Goal: Obtain resource: Download file/media

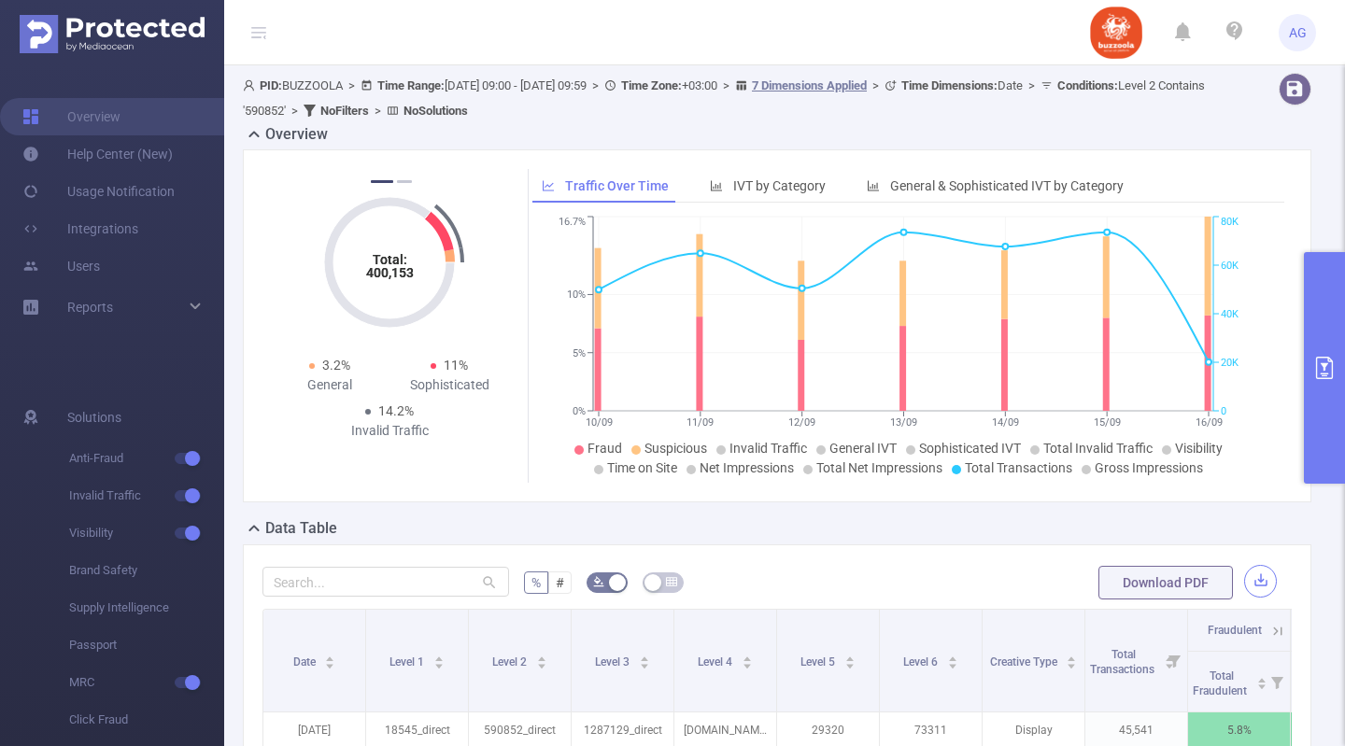
click at [1247, 573] on button "button" at bounding box center [1260, 581] width 33 height 33
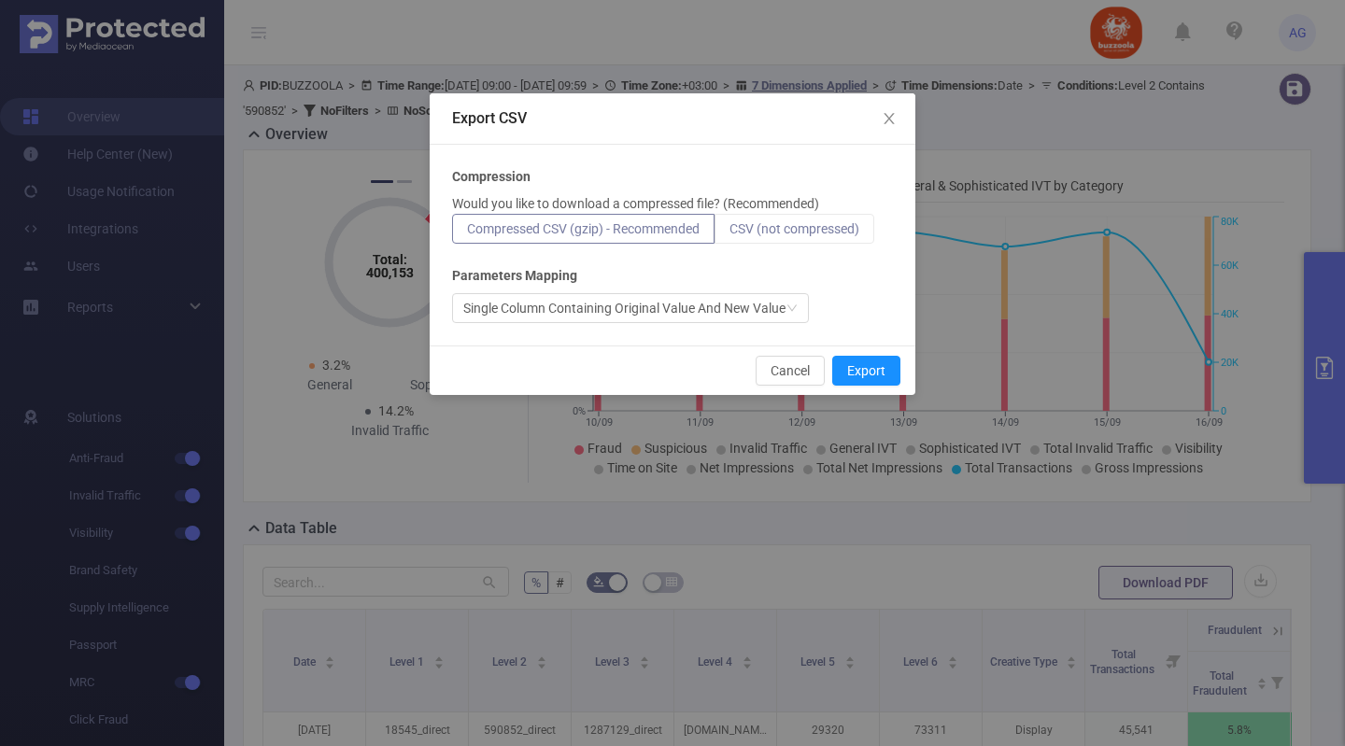
click at [793, 222] on span "CSV (not compressed)" at bounding box center [794, 228] width 130 height 15
click at [729, 233] on input "CSV (not compressed)" at bounding box center [729, 233] width 0 height 0
click at [874, 371] on button "Export" at bounding box center [866, 371] width 68 height 30
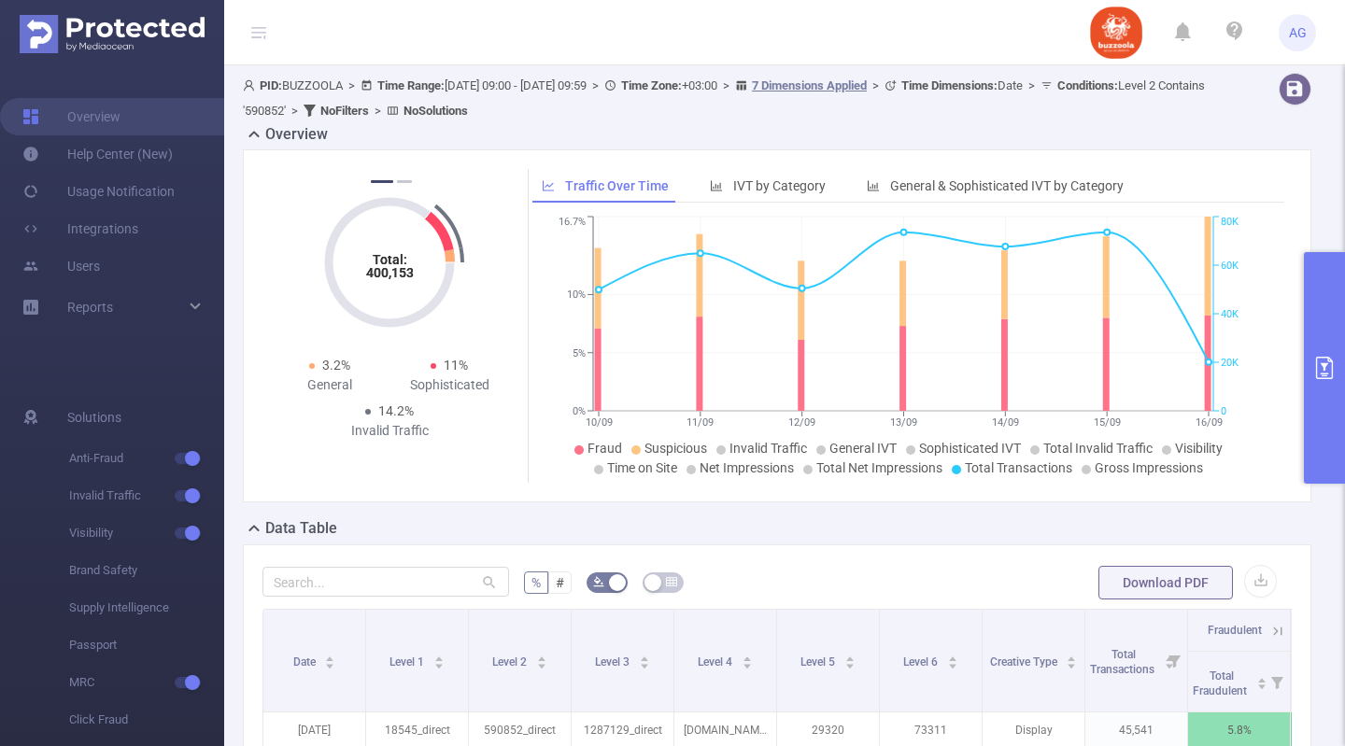
click at [1322, 307] on button "primary" at bounding box center [1324, 368] width 41 height 232
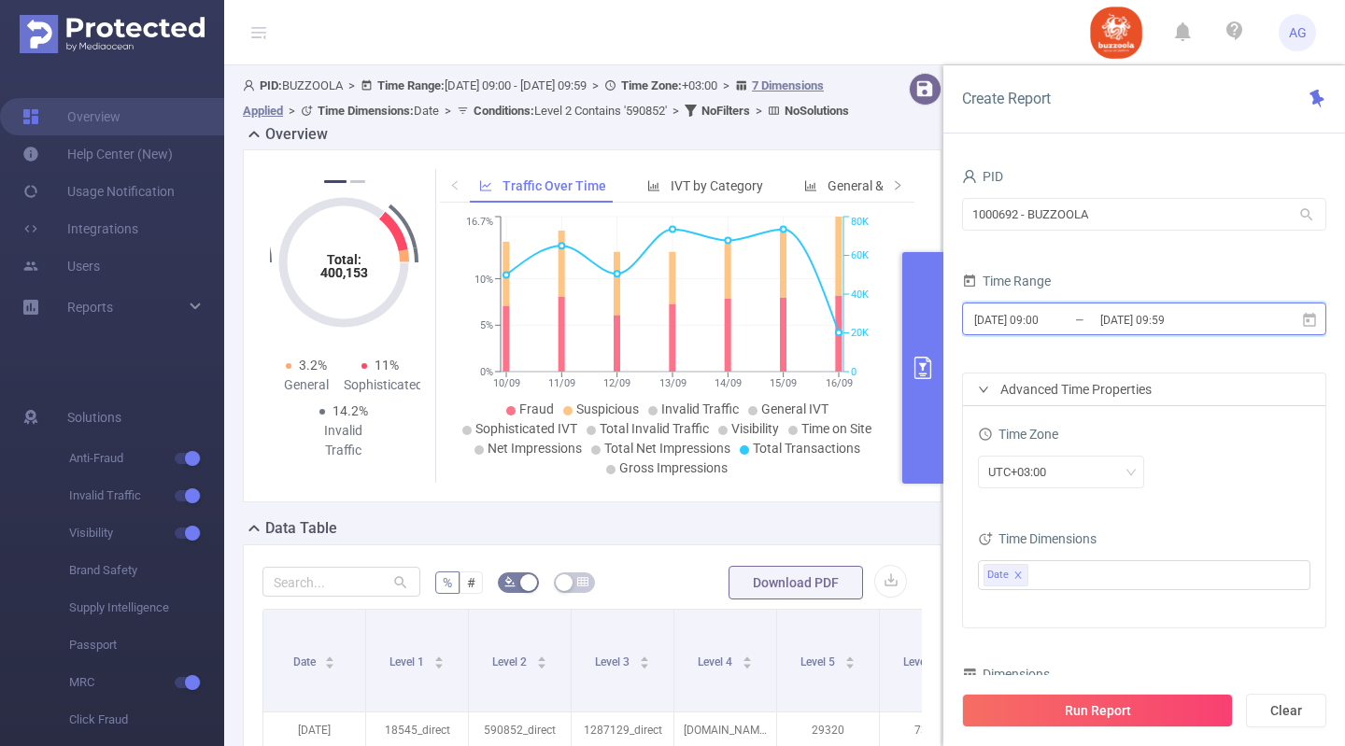
click at [1307, 315] on icon at bounding box center [1309, 319] width 13 height 14
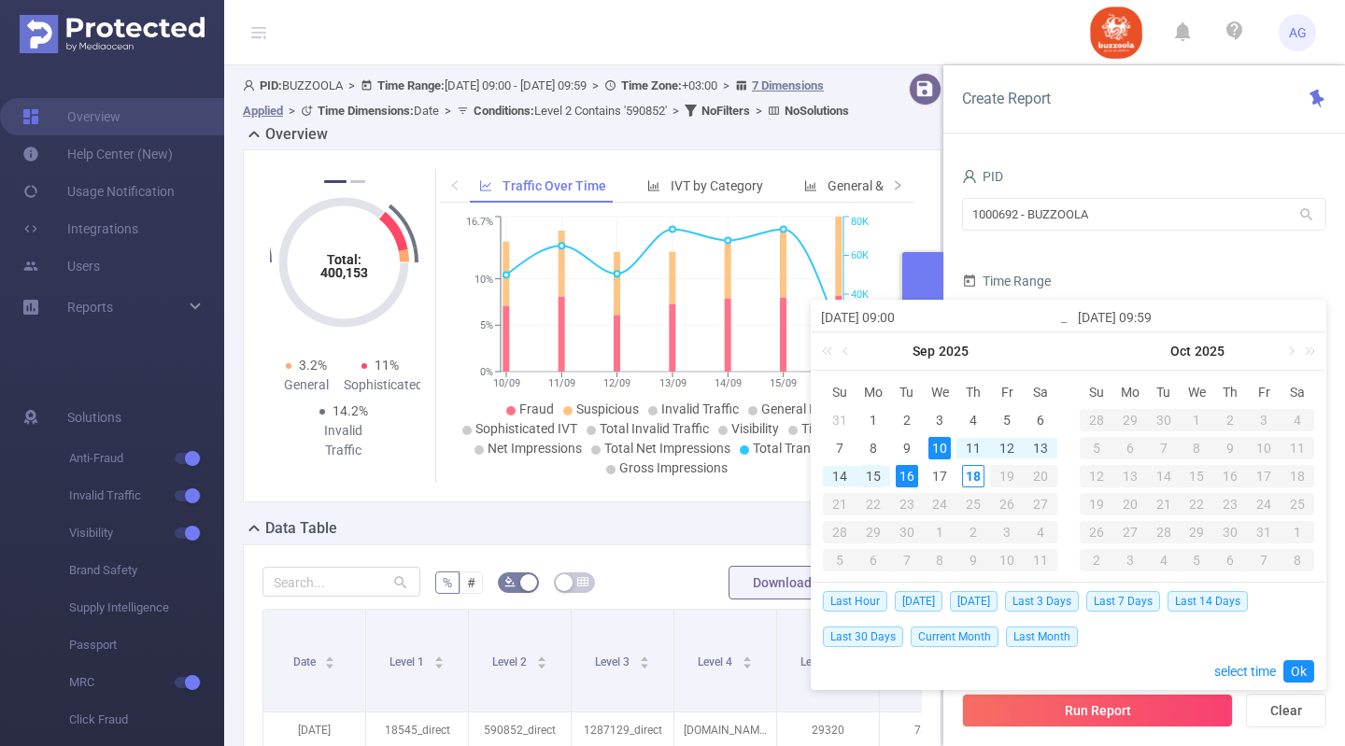
click at [876, 473] on div "15" at bounding box center [873, 476] width 22 height 22
click at [932, 467] on div "17" at bounding box center [939, 476] width 22 height 22
type input "[DATE] 09:00"
type input "[DATE] 09:59"
type input "[DATE] 09:00"
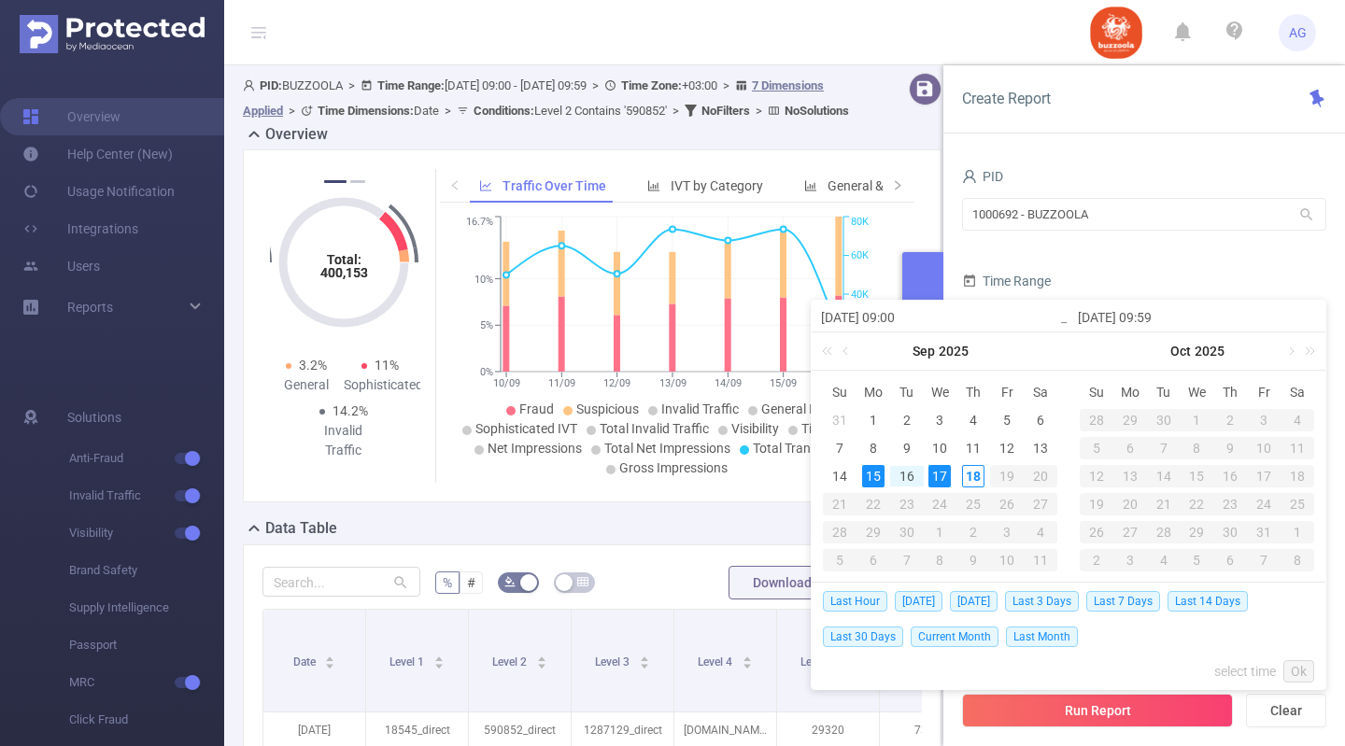
type input "[DATE] 09:59"
click at [1298, 675] on link "Ok" at bounding box center [1298, 671] width 31 height 22
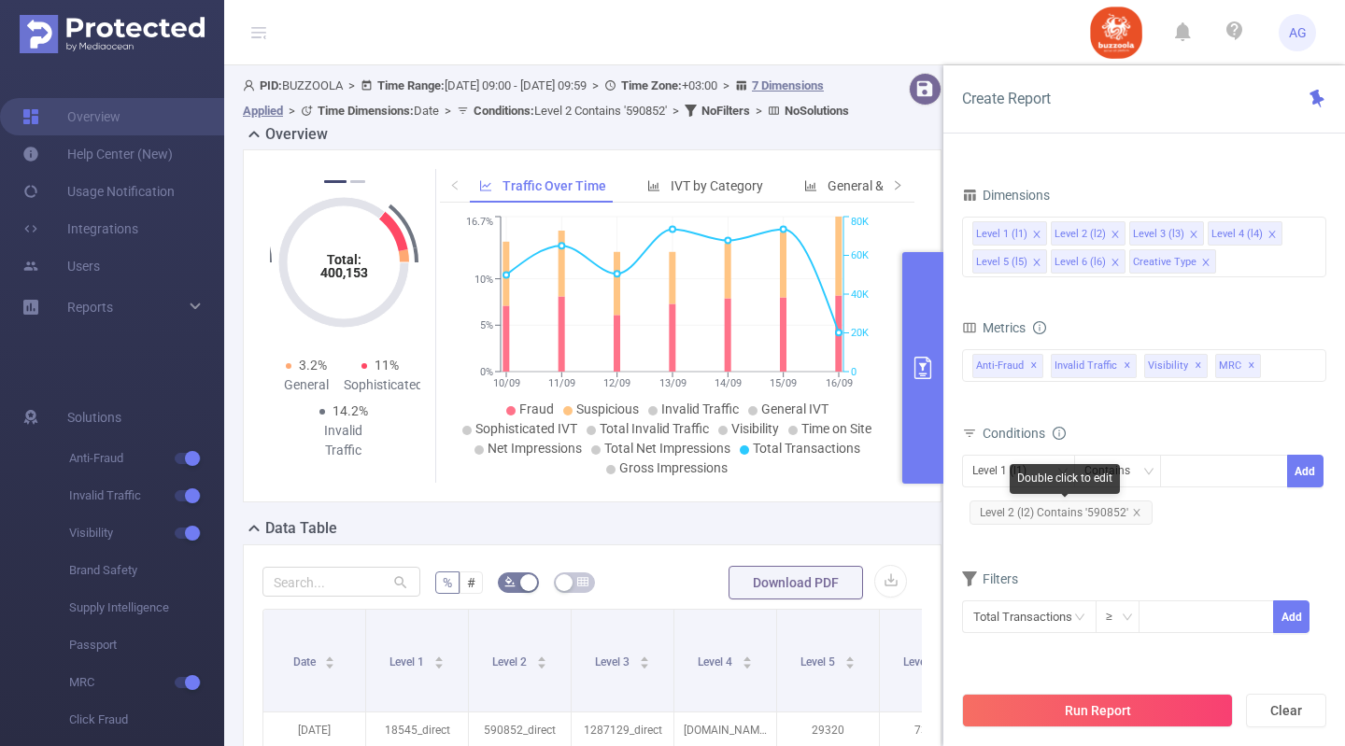
click at [1106, 511] on span "Level 2 (l2) Contains '590852'" at bounding box center [1060, 513] width 183 height 24
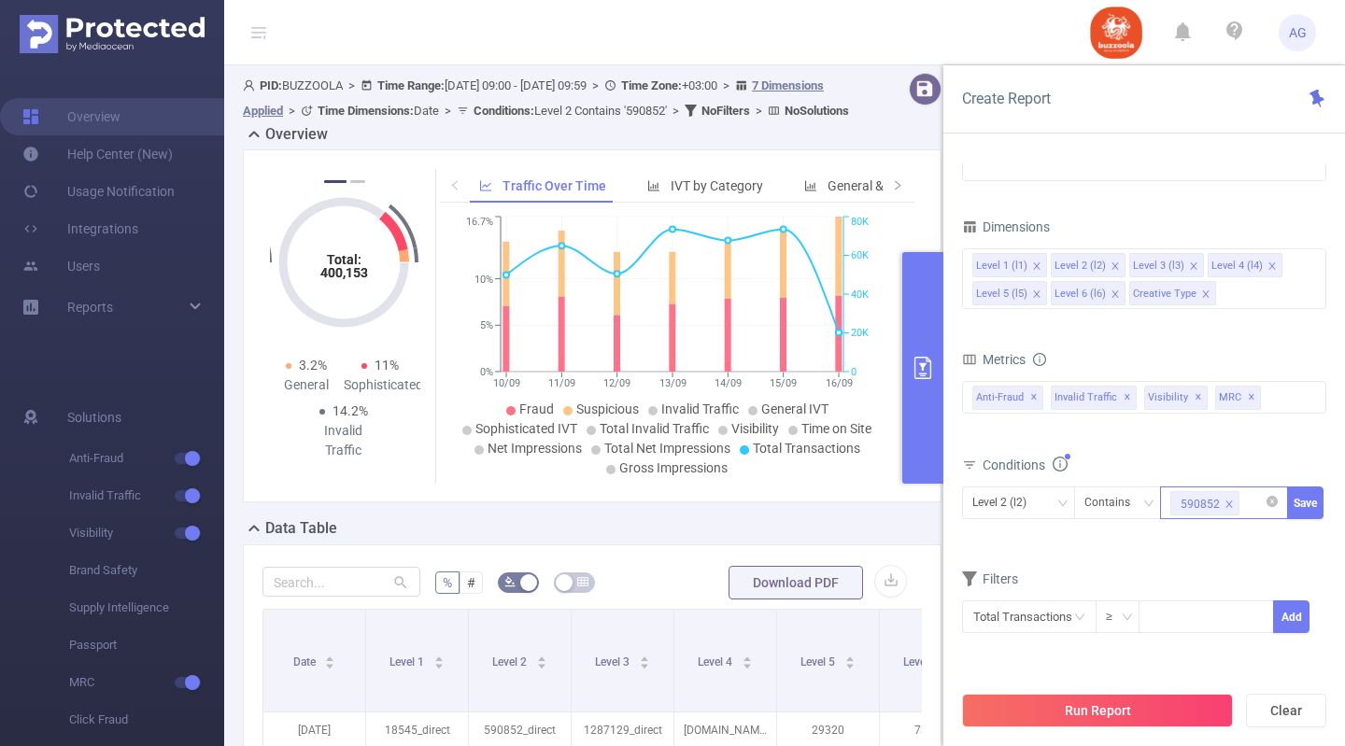
click at [1227, 506] on icon "icon: close" at bounding box center [1228, 504] width 9 height 9
click at [1215, 502] on div at bounding box center [1223, 503] width 107 height 31
paste input "583324"
type input "583324"
click at [1227, 538] on li "583324" at bounding box center [1224, 542] width 128 height 30
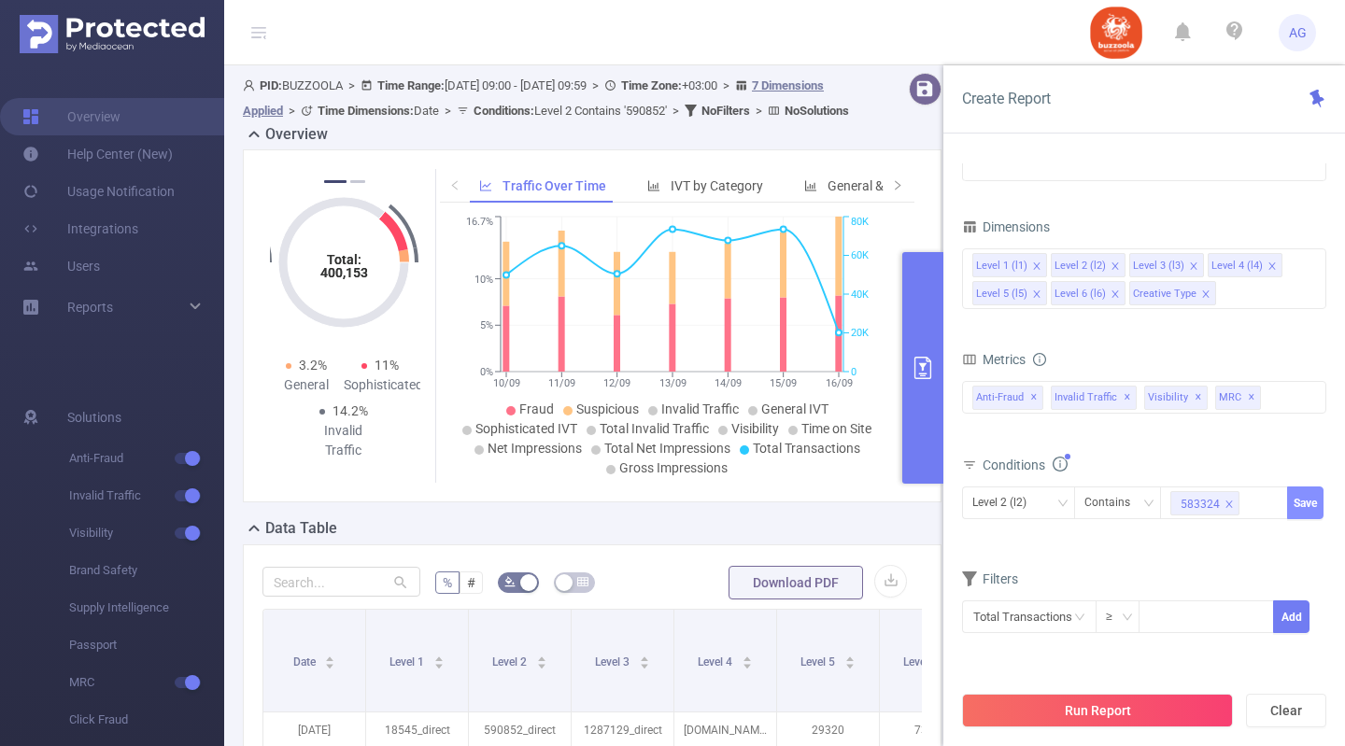
click at [1295, 506] on button "Save" at bounding box center [1305, 503] width 36 height 33
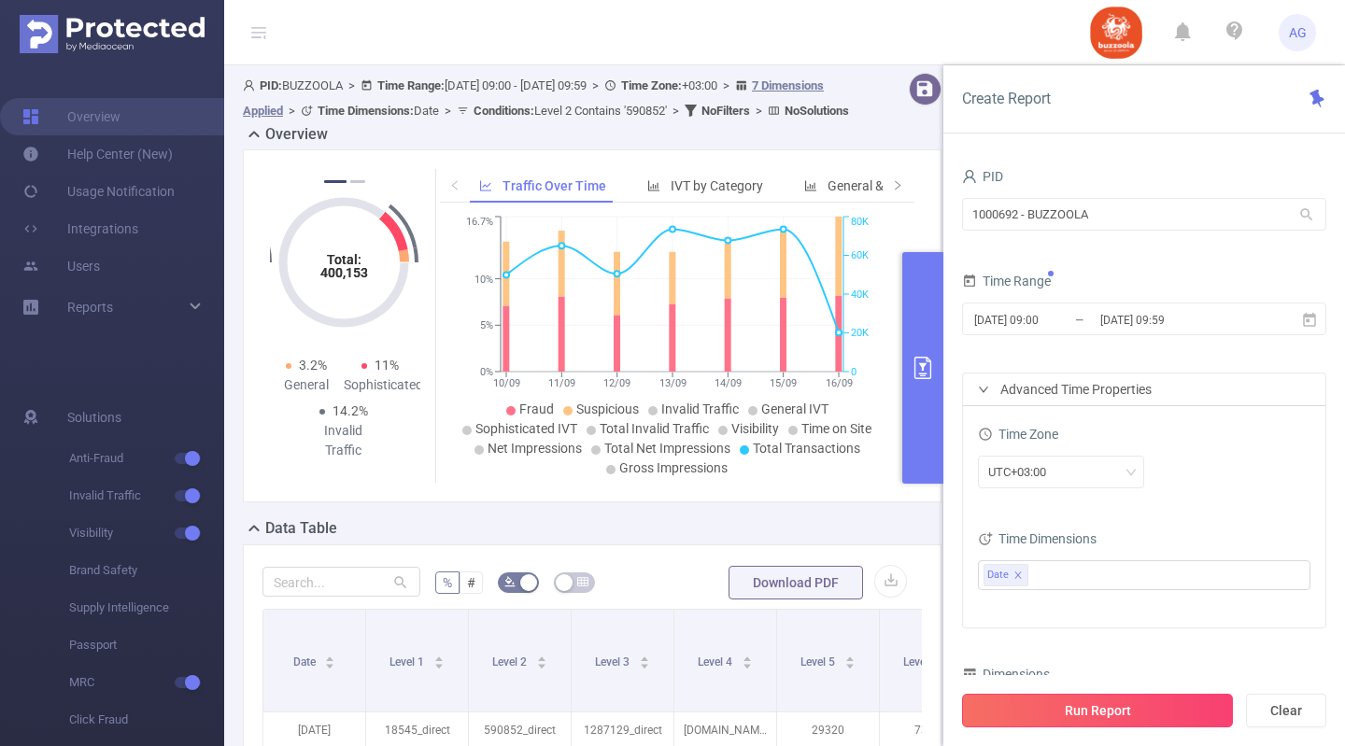
click at [1150, 714] on button "Run Report" at bounding box center [1097, 711] width 271 height 34
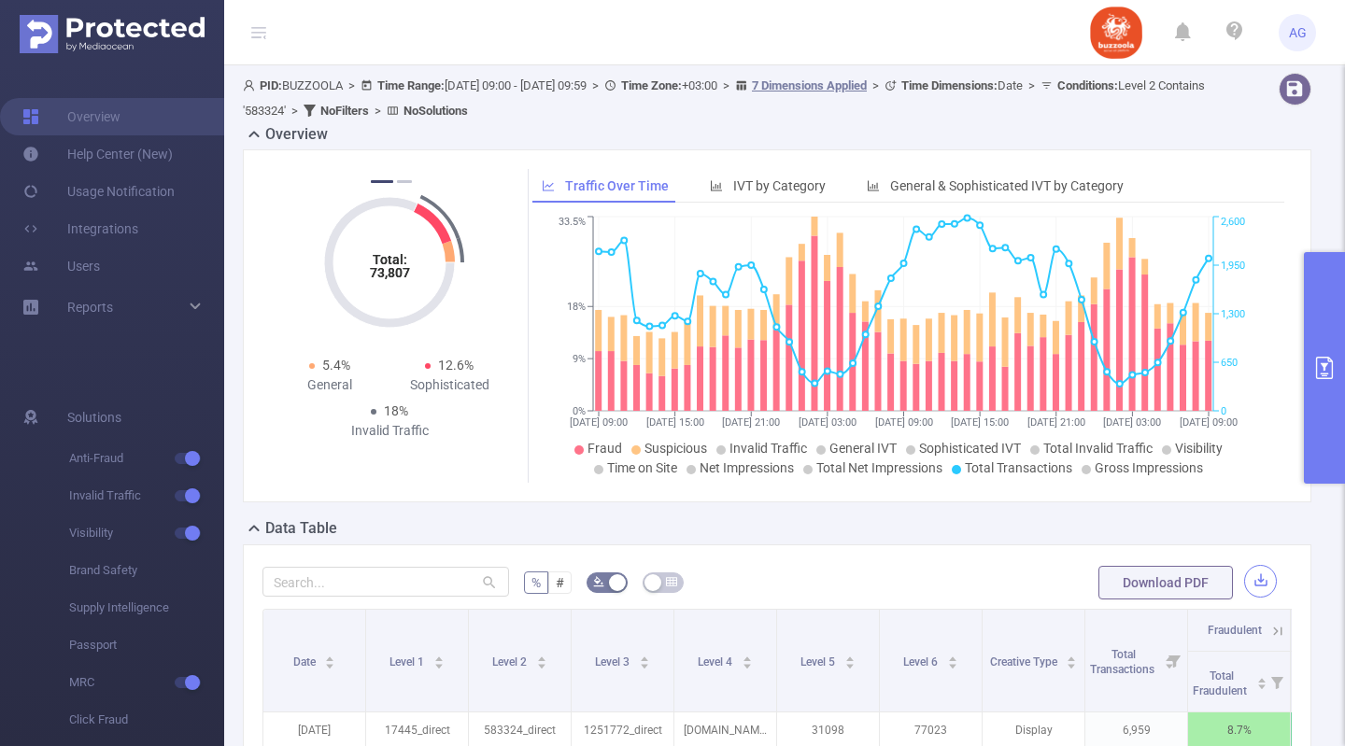
click at [1250, 583] on button "button" at bounding box center [1260, 581] width 33 height 33
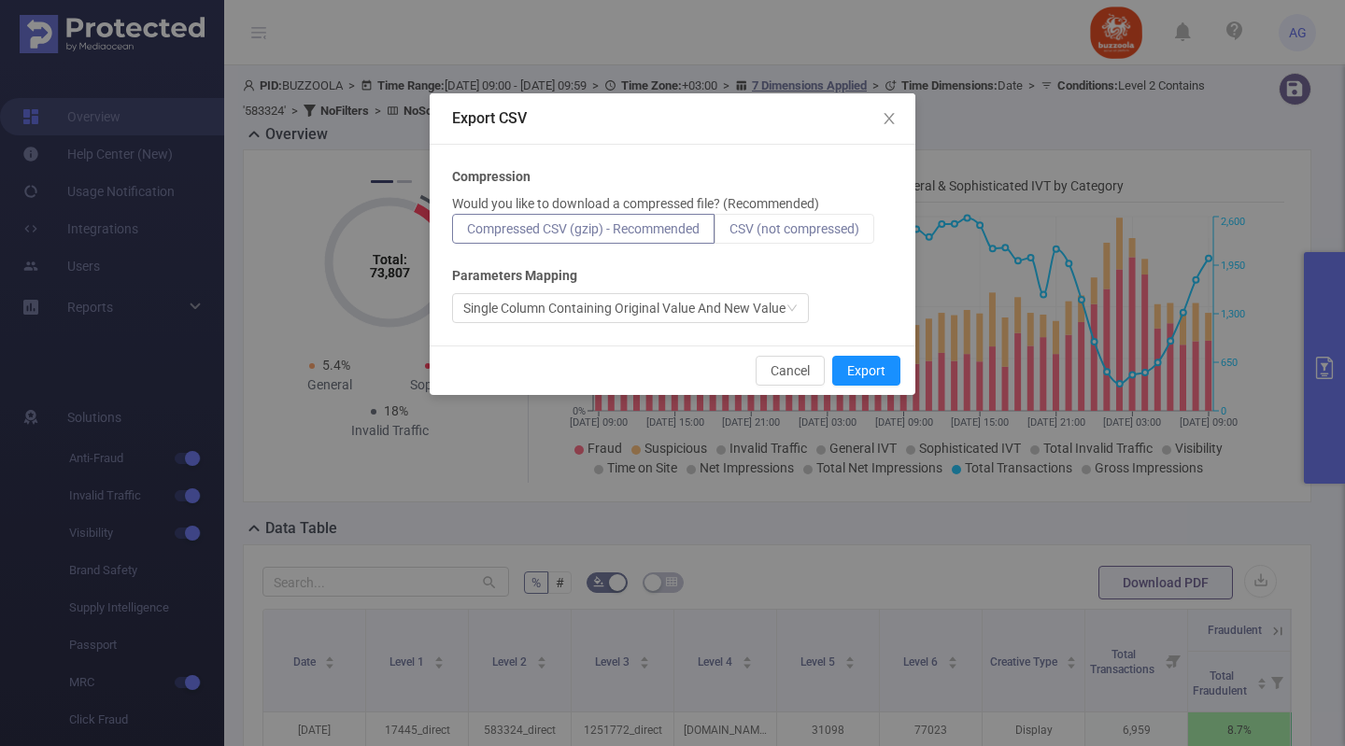
click at [855, 226] on span "CSV (not compressed)" at bounding box center [794, 228] width 130 height 15
click at [729, 233] on input "CSV (not compressed)" at bounding box center [729, 233] width 0 height 0
click at [877, 363] on button "Export" at bounding box center [866, 371] width 68 height 30
